Goal: Information Seeking & Learning: Find specific fact

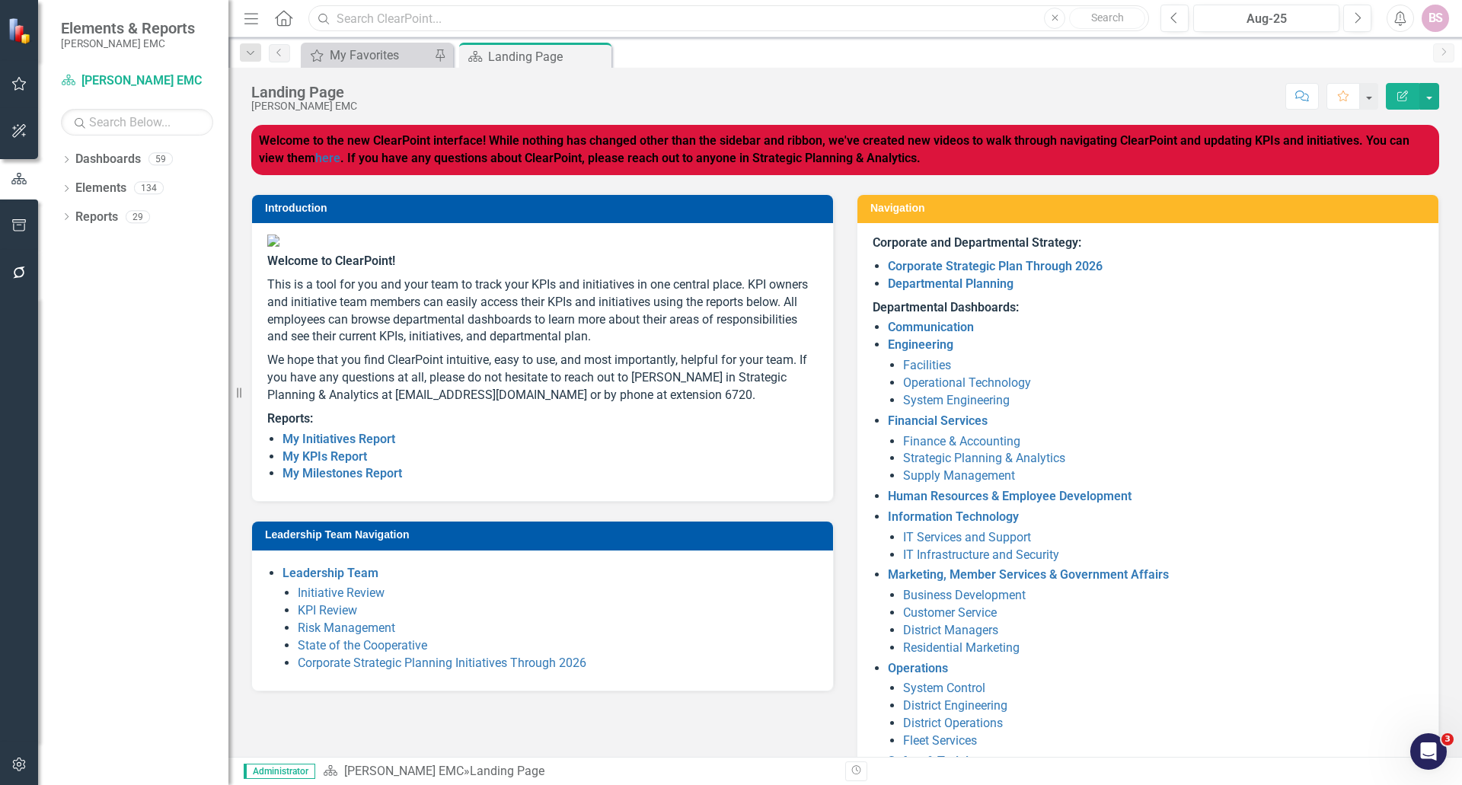
click at [540, 25] on input "text" at bounding box center [728, 18] width 841 height 27
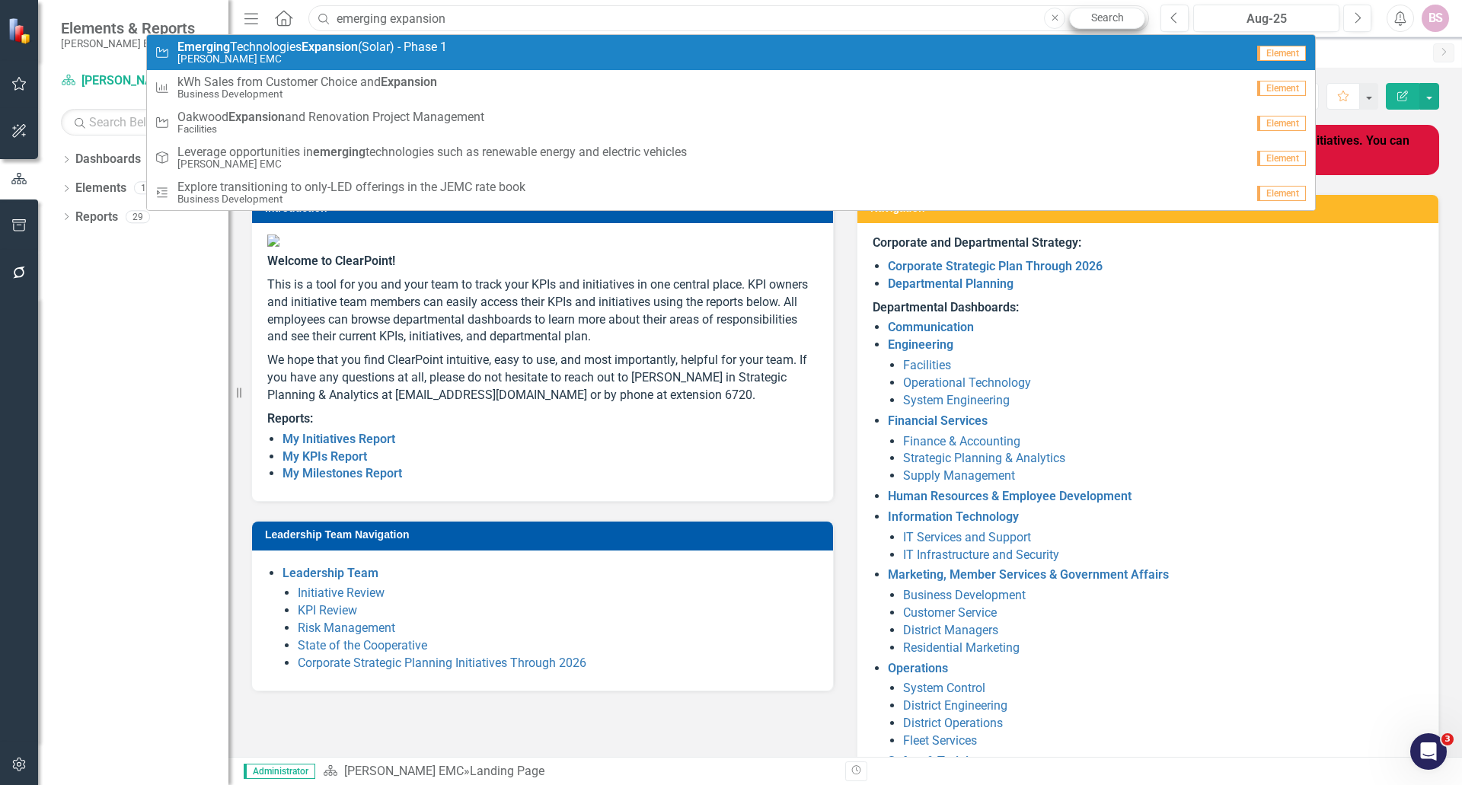
type input "emerging expansion"
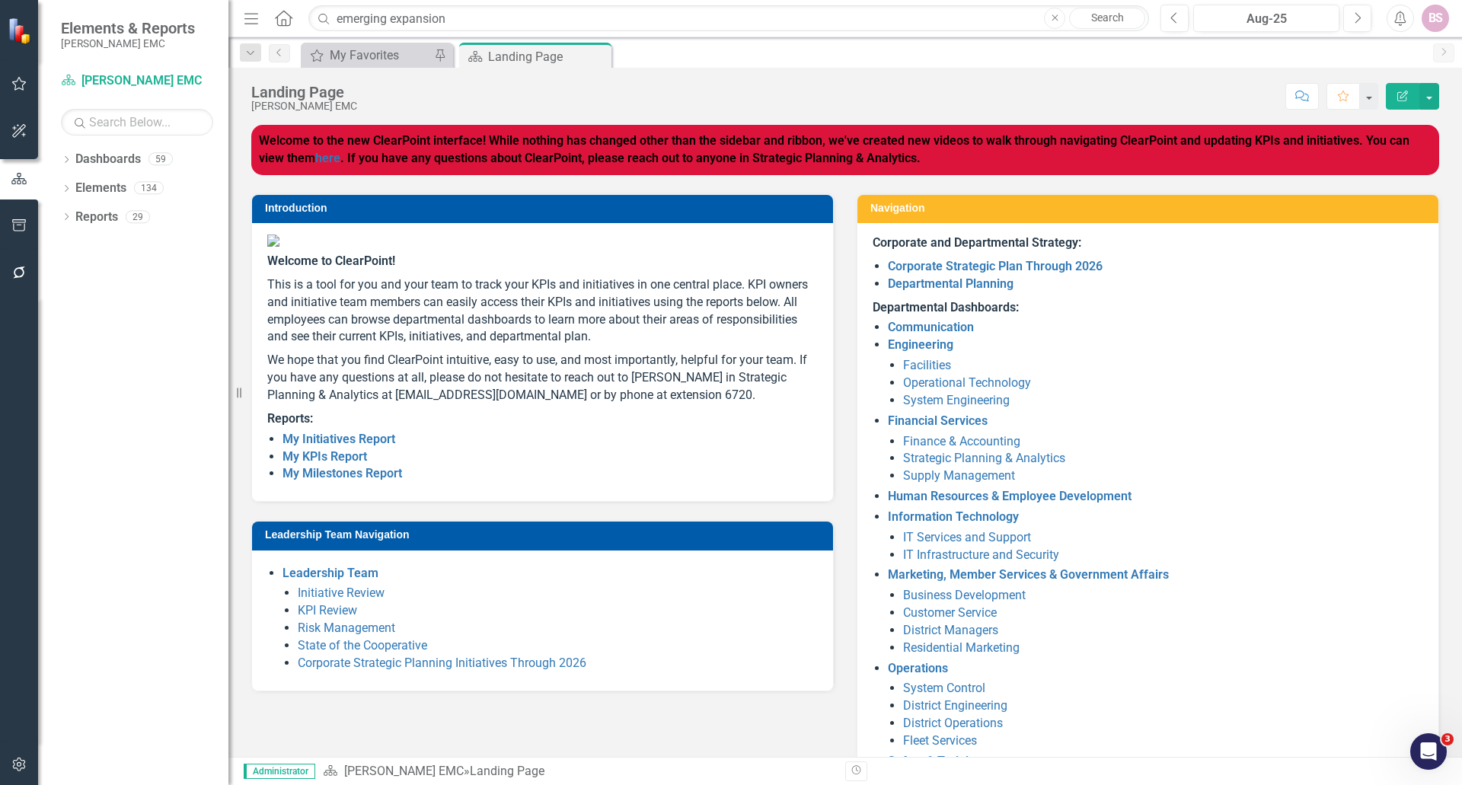
click at [1082, 21] on link "Search" at bounding box center [1107, 18] width 76 height 21
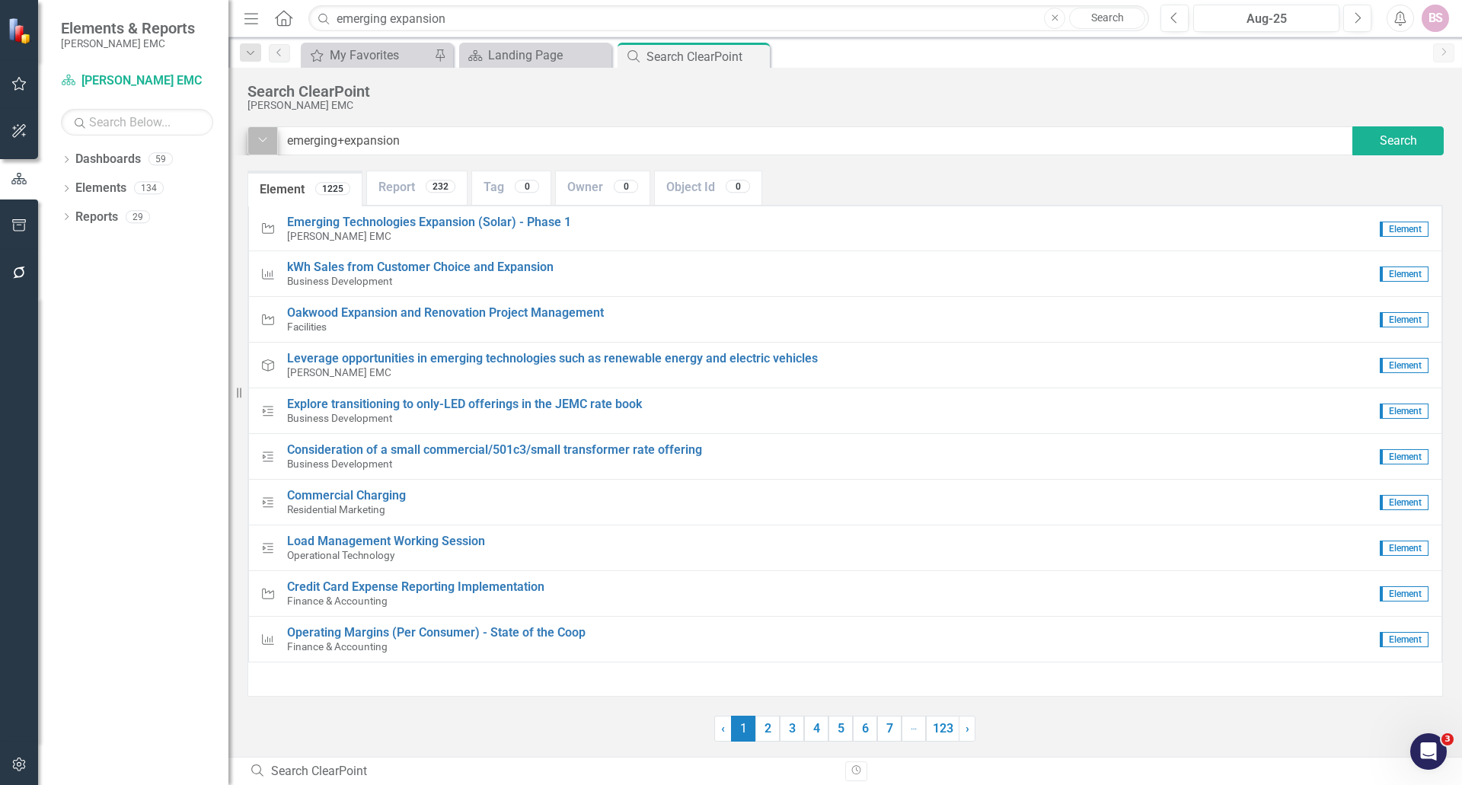
drag, startPoint x: 446, startPoint y: 147, endPoint x: 263, endPoint y: 154, distance: 183.7
click at [263, 154] on div "Dropdown emerging+expansion Search" at bounding box center [846, 140] width 1196 height 29
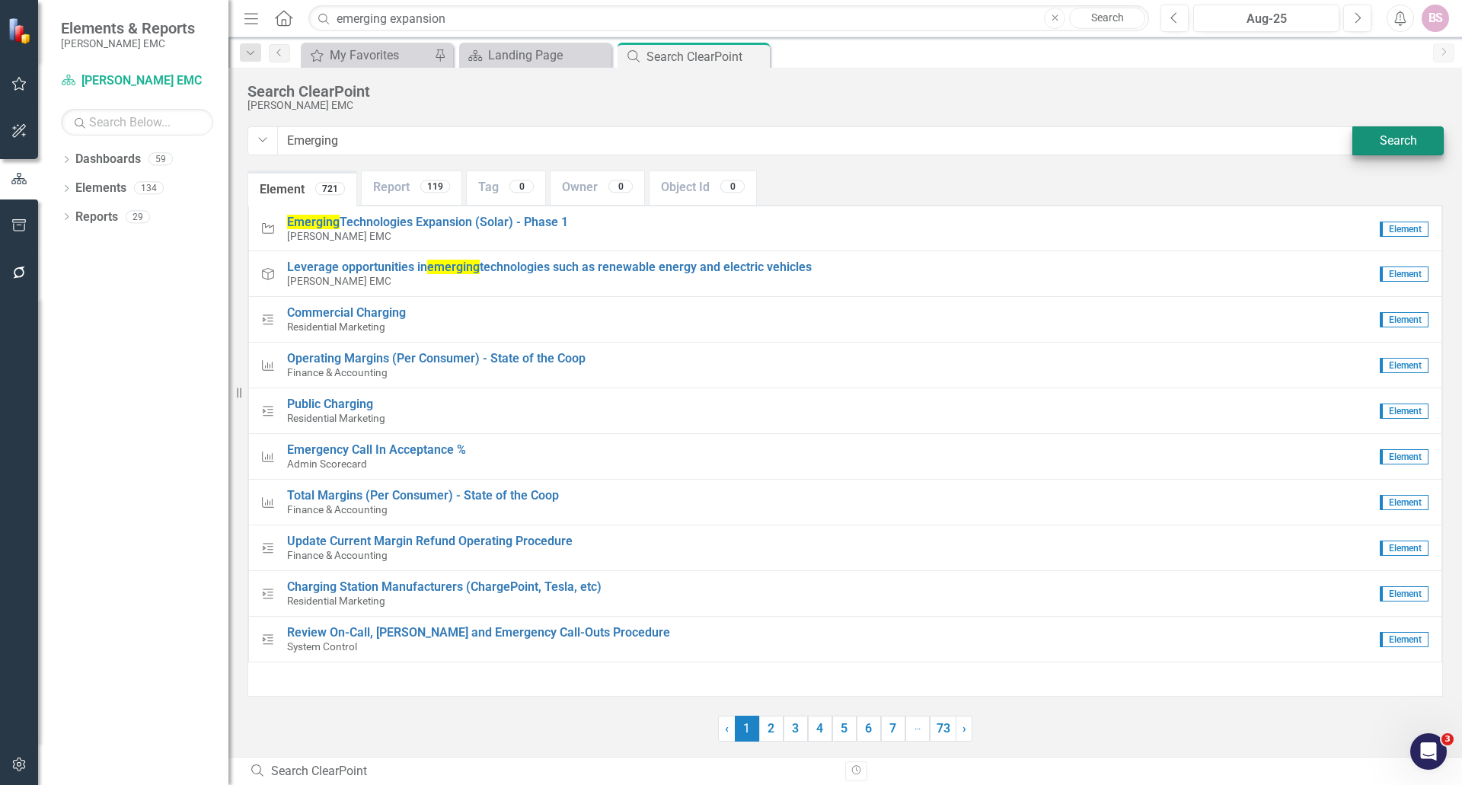
type input "Emerging"
